Goal: Navigation & Orientation: Find specific page/section

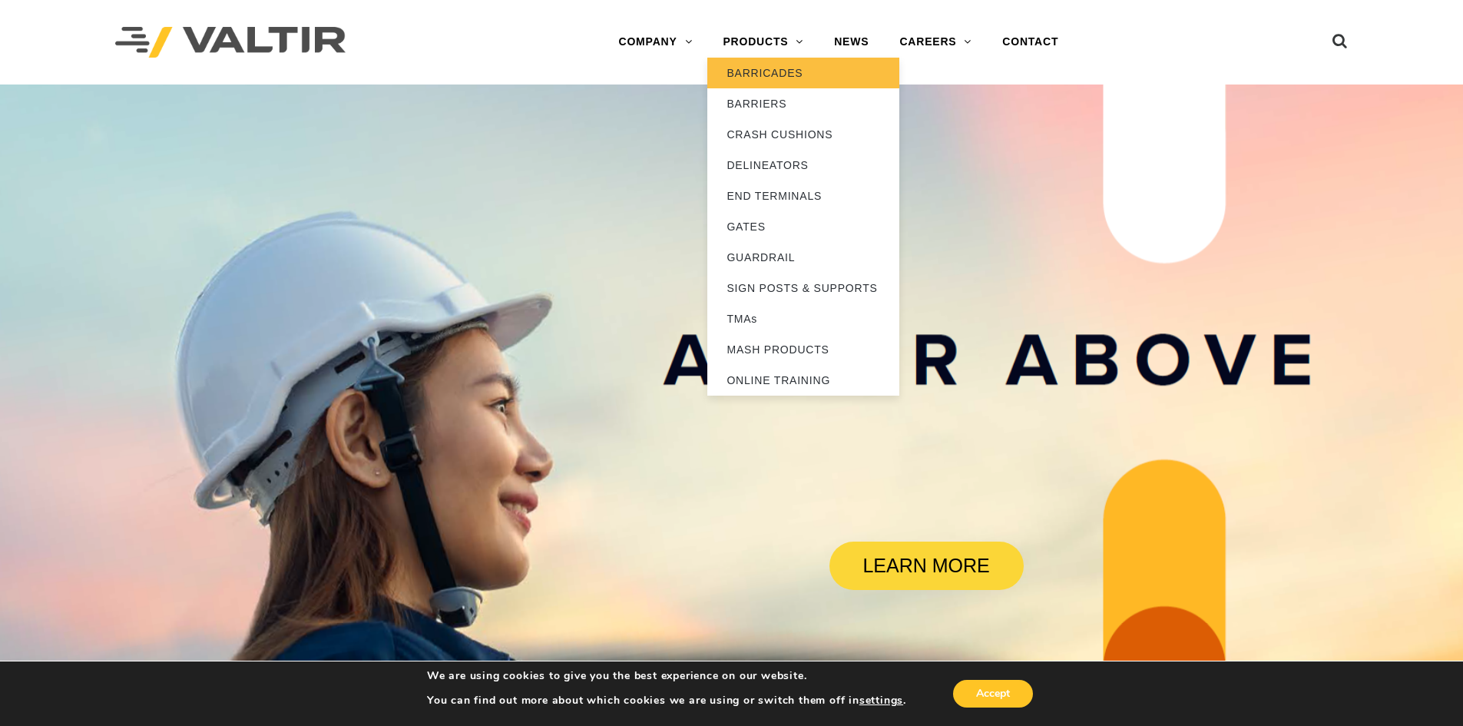
click at [795, 72] on link "BARRICADES" at bounding box center [803, 73] width 192 height 31
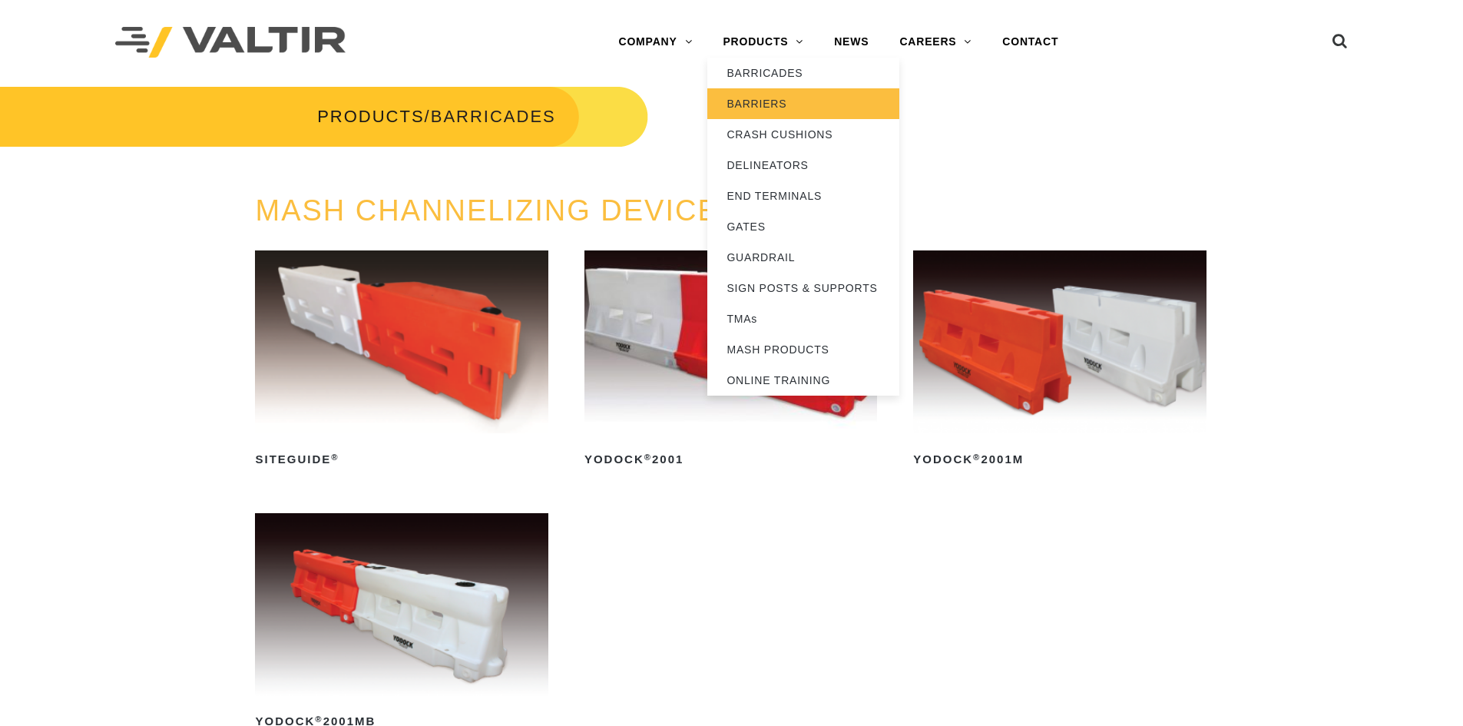
click at [780, 99] on link "BARRIERS" at bounding box center [803, 103] width 192 height 31
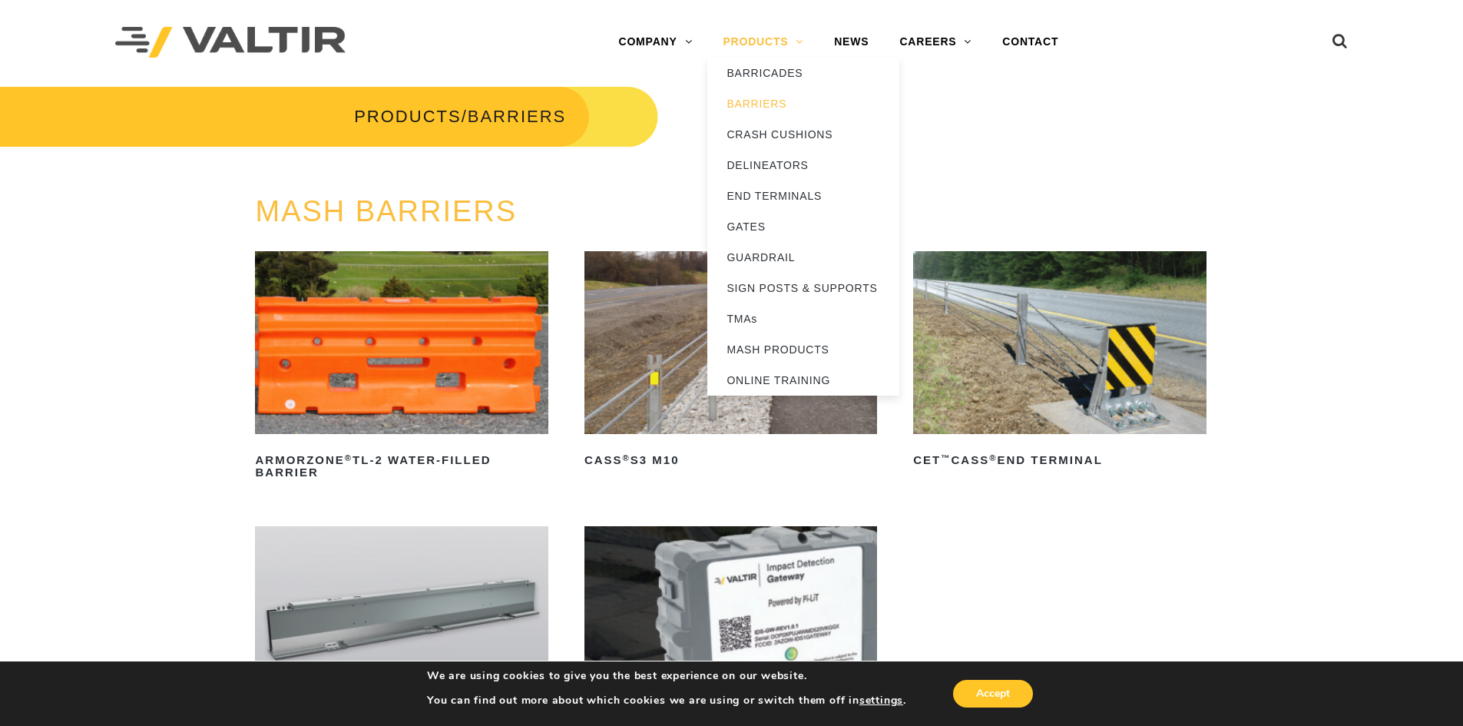
click at [798, 43] on link "PRODUCTS" at bounding box center [762, 42] width 111 height 31
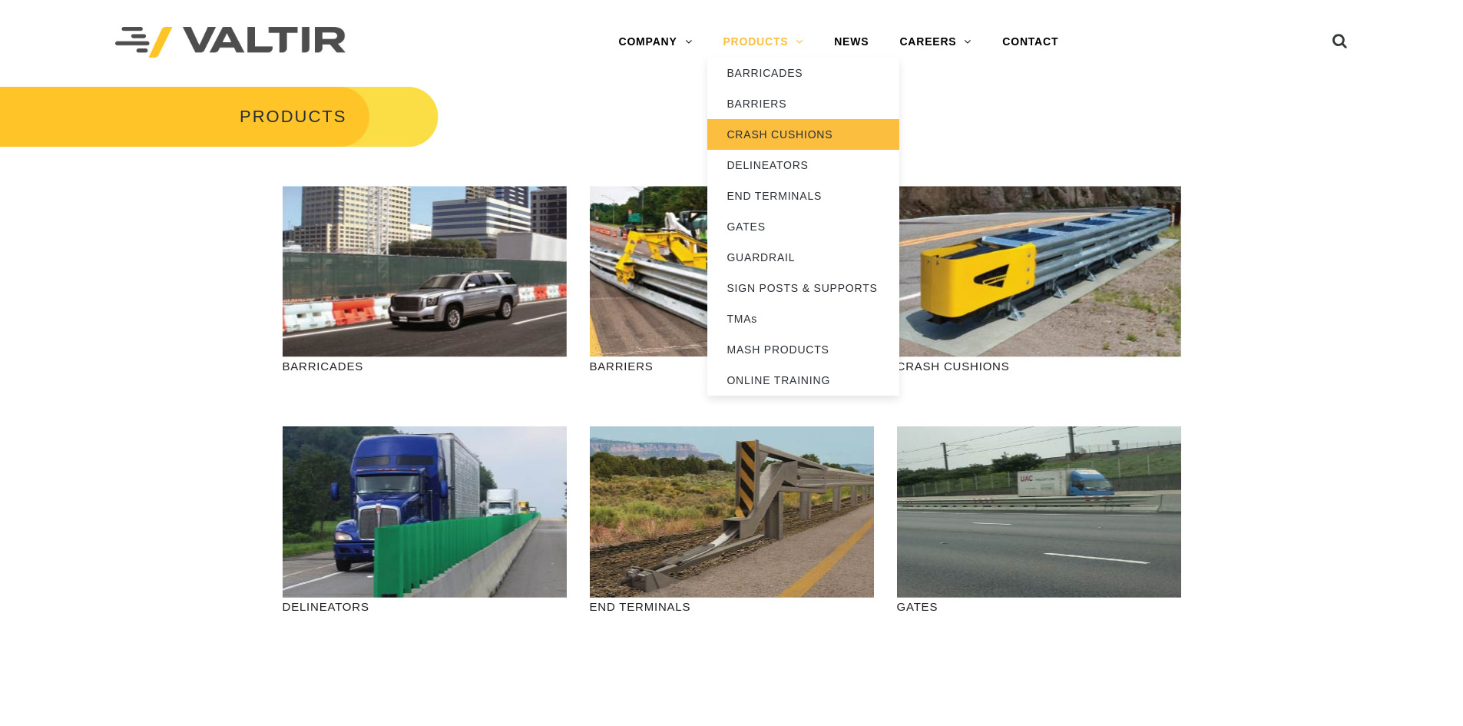
click at [782, 137] on link "CRASH CUSHIONS" at bounding box center [803, 134] width 192 height 31
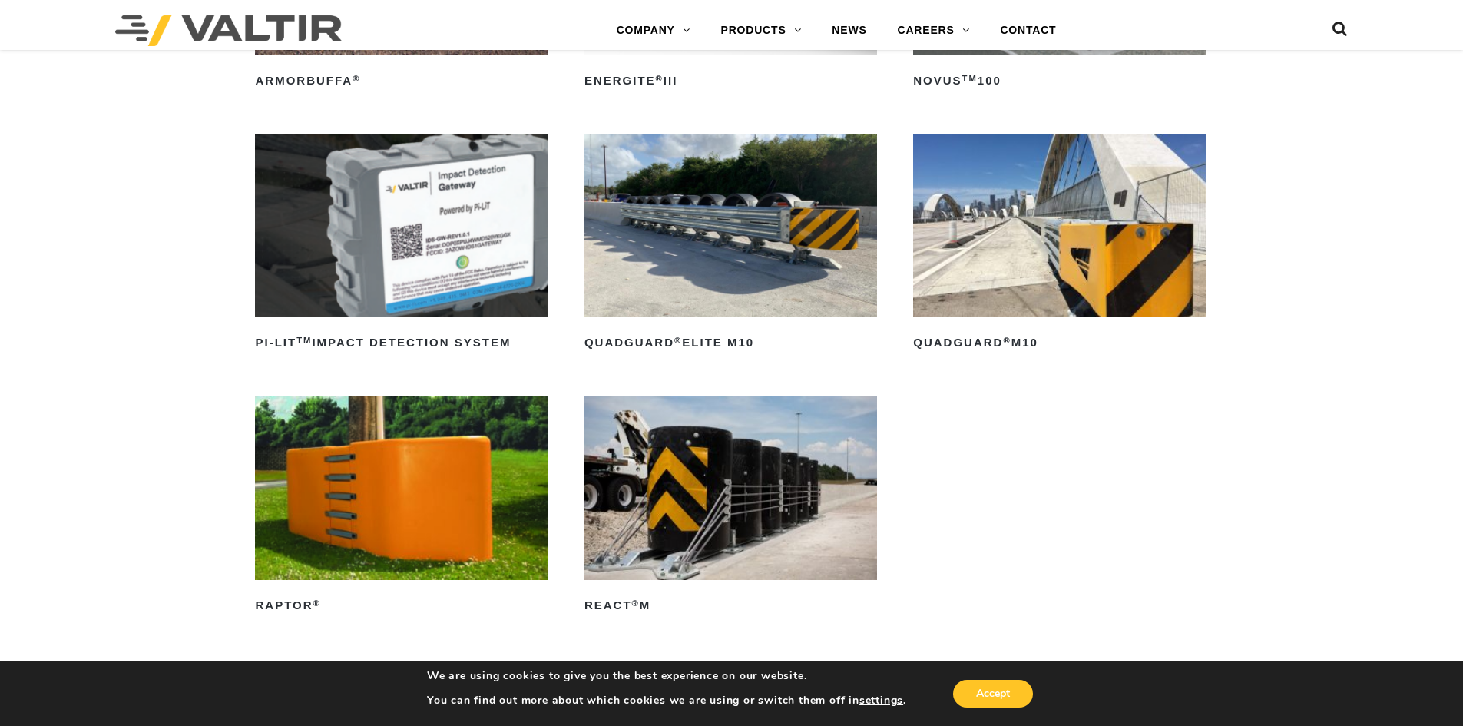
scroll to position [384, 0]
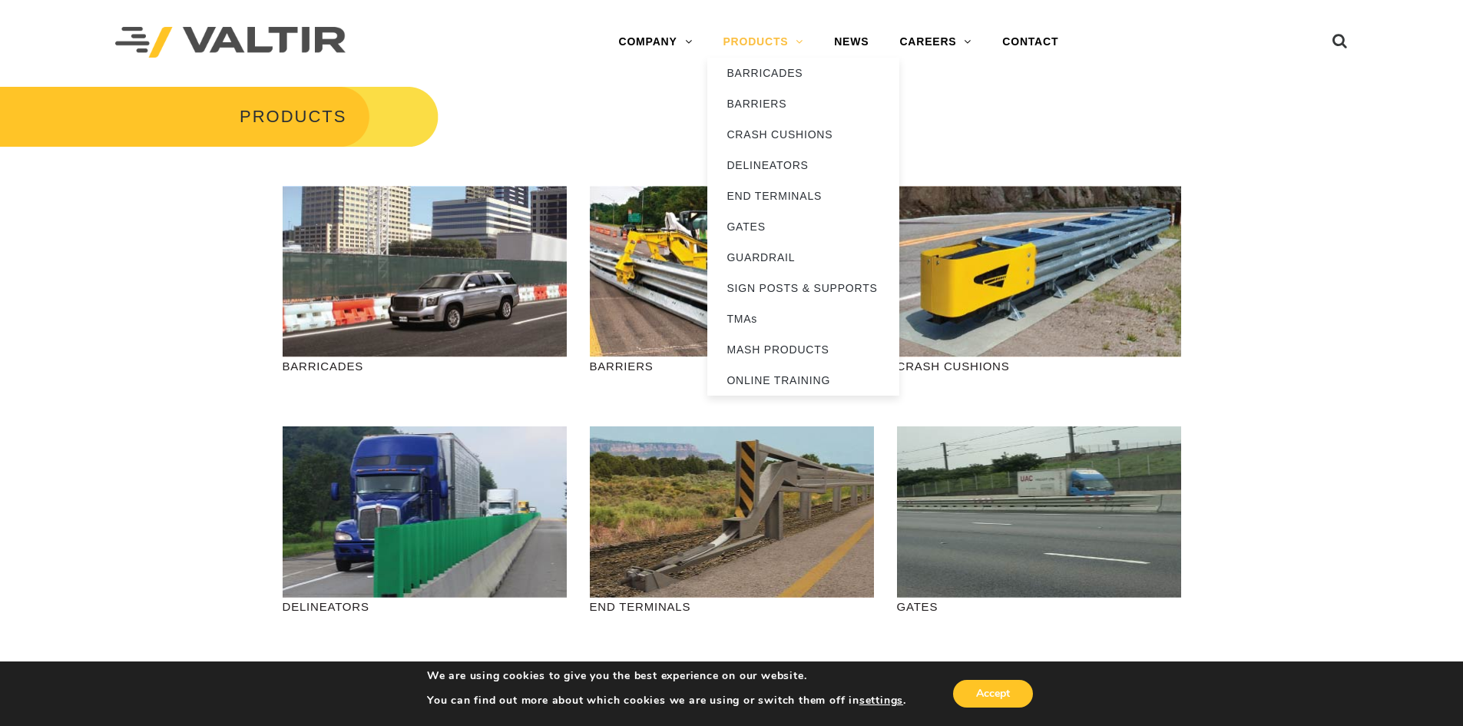
click at [792, 45] on link "PRODUCTS" at bounding box center [762, 42] width 111 height 31
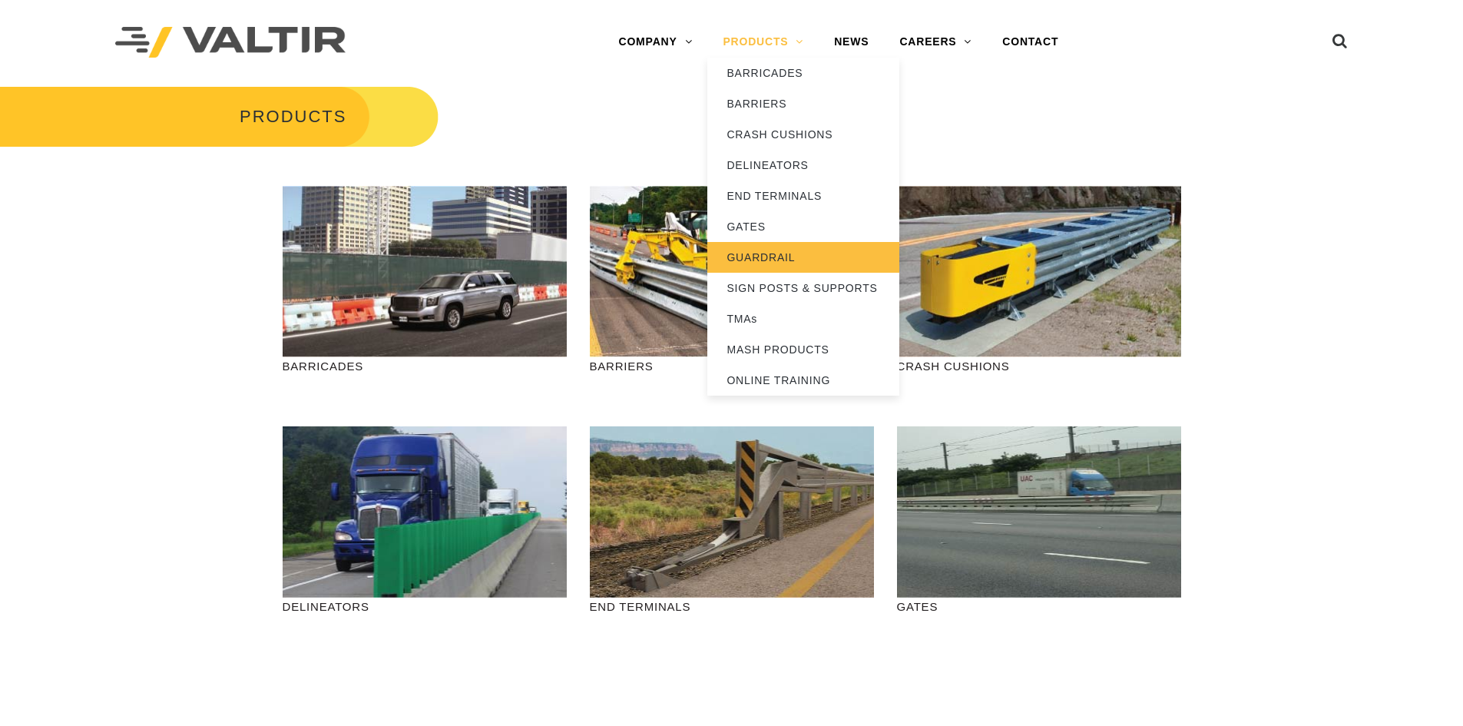
click at [789, 260] on link "GUARDRAIL" at bounding box center [803, 257] width 192 height 31
